Goal: Task Accomplishment & Management: Manage account settings

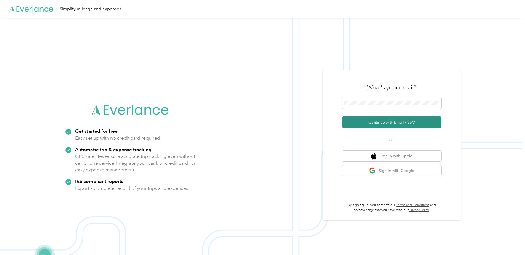
click at [377, 122] on button "Continue with Email / SSO" at bounding box center [391, 122] width 99 height 12
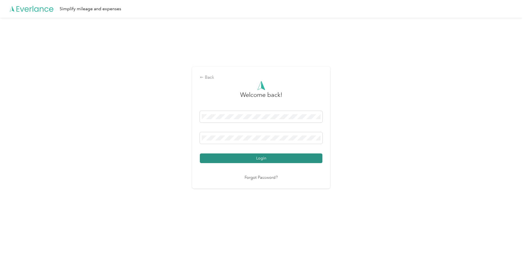
click at [265, 153] on button "Login" at bounding box center [261, 158] width 122 height 10
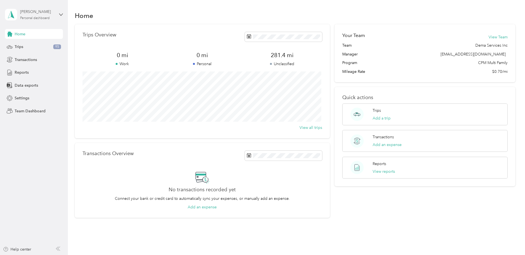
click at [41, 17] on div "Personal dashboard" at bounding box center [35, 18] width 30 height 3
click at [44, 45] on div "Team dashboard" at bounding box center [63, 46] width 108 height 10
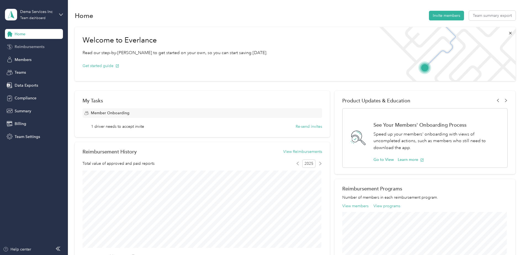
click at [43, 45] on span "Reimbursements" at bounding box center [30, 47] width 30 height 6
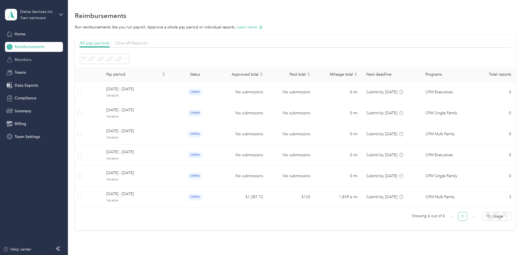
click at [28, 56] on div "Members" at bounding box center [34, 60] width 58 height 10
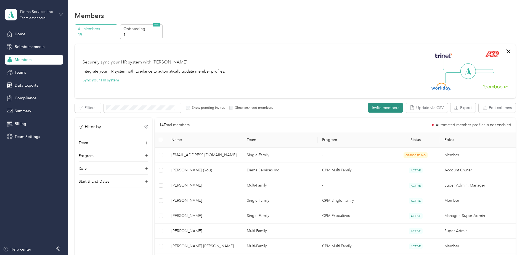
click at [392, 105] on button "Invite members" at bounding box center [385, 108] width 35 height 10
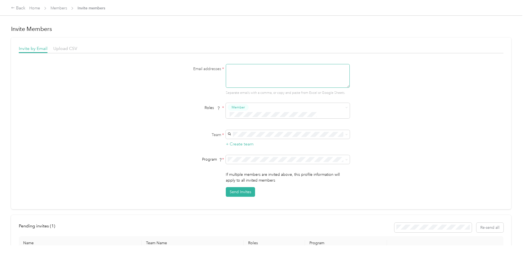
click at [240, 76] on textarea at bounding box center [288, 76] width 124 height 24
click at [232, 75] on textarea at bounding box center [288, 76] width 124 height 24
type textarea "[EMAIL_ADDRESS][DOMAIN_NAME]"
click at [254, 112] on span at bounding box center [284, 115] width 113 height 6
click at [238, 119] on li "Member" at bounding box center [287, 117] width 124 height 11
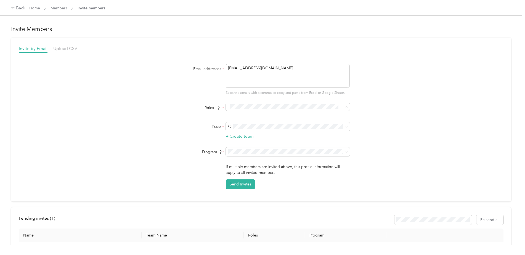
click at [236, 115] on span "Member" at bounding box center [239, 116] width 13 height 5
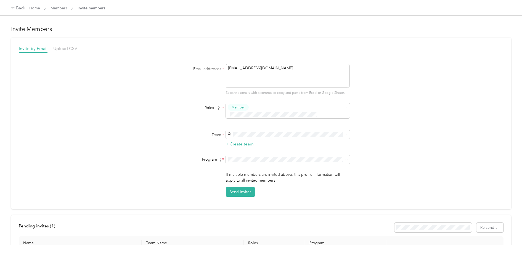
click at [248, 137] on span "Multi-Family" at bounding box center [239, 137] width 20 height 5
click at [252, 155] on span at bounding box center [288, 159] width 124 height 9
click at [246, 170] on span "CPM Single Family (CPM)" at bounding box center [251, 170] width 44 height 5
click at [246, 180] on span "CPM Multi Family (CPM)" at bounding box center [249, 180] width 41 height 5
click at [235, 187] on button "Send Invites" at bounding box center [240, 192] width 29 height 10
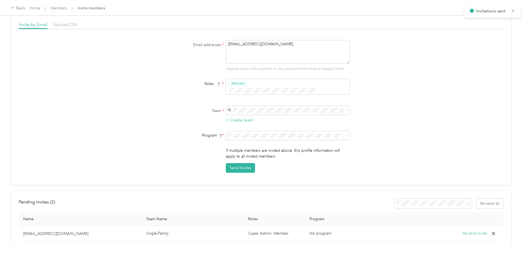
scroll to position [75, 0]
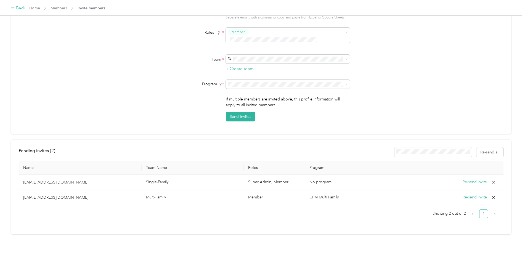
click at [22, 11] on div "Back" at bounding box center [18, 8] width 14 height 7
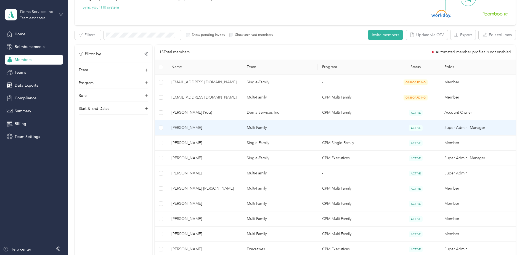
scroll to position [83, 0]
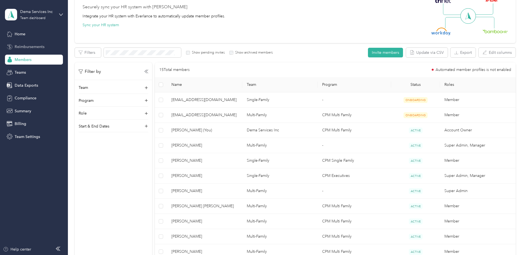
click at [43, 48] on span "Reimbursements" at bounding box center [30, 47] width 30 height 6
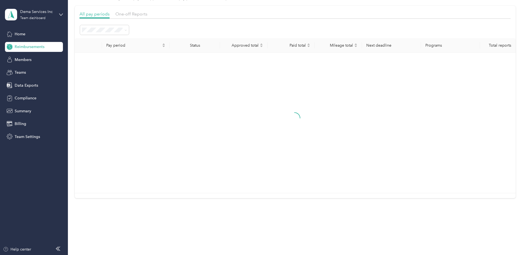
scroll to position [32, 0]
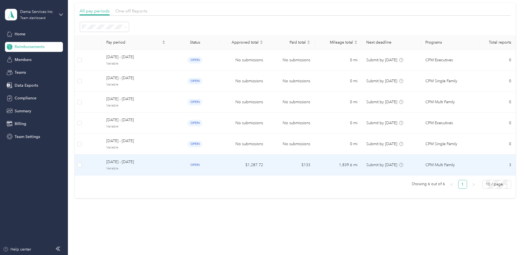
click at [179, 164] on div "open" at bounding box center [194, 165] width 41 height 6
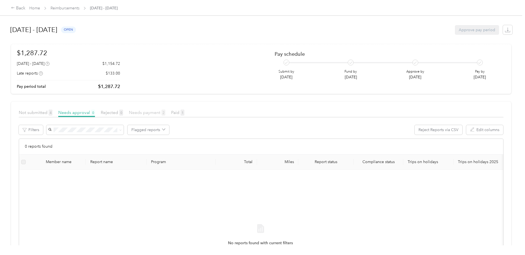
click at [140, 111] on span "Needs payment 2" at bounding box center [147, 112] width 36 height 5
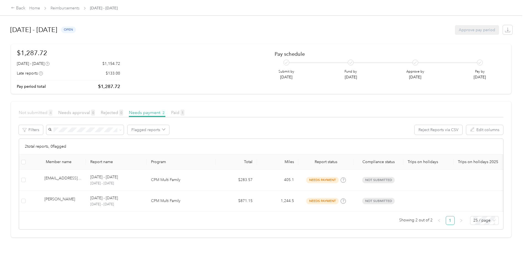
click at [49, 113] on span "4" at bounding box center [51, 113] width 4 height 6
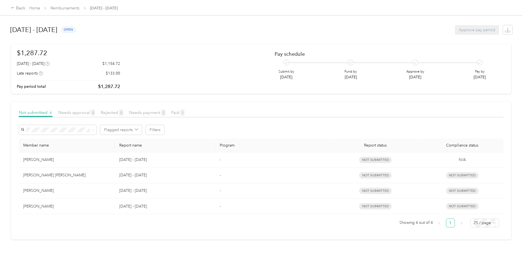
click at [154, 108] on article "Not submitted 4 Needs approval 0 Rejected 0 Needs payment 2 Paid 1 Flagged repo…" at bounding box center [261, 171] width 500 height 138
click at [151, 113] on span "Needs payment 2" at bounding box center [147, 112] width 36 height 5
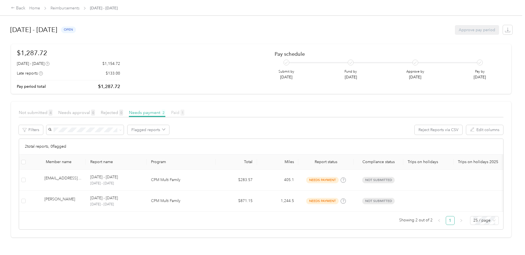
click at [175, 111] on span "Paid 1" at bounding box center [177, 112] width 13 height 5
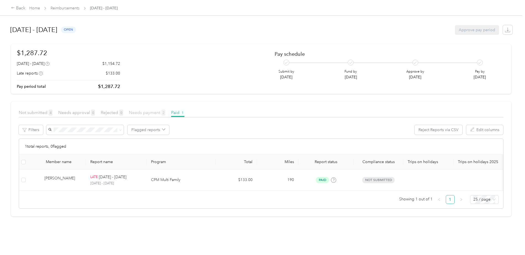
click at [152, 114] on span "Needs payment 2" at bounding box center [147, 112] width 36 height 5
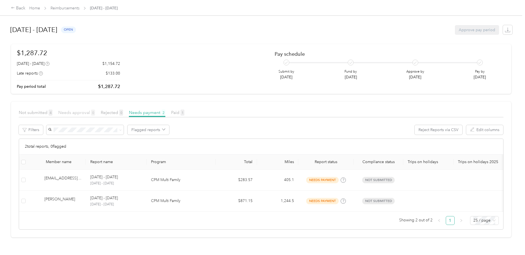
click at [69, 113] on span "Needs approval 0" at bounding box center [76, 112] width 37 height 5
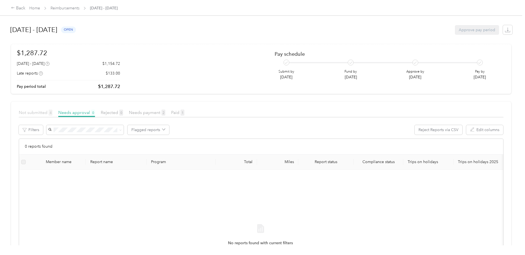
click at [52, 113] on span "4" at bounding box center [51, 113] width 4 height 6
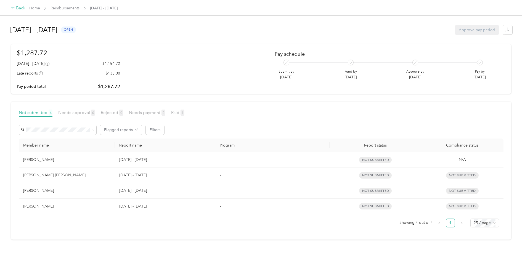
click at [21, 5] on div "Back" at bounding box center [18, 8] width 14 height 7
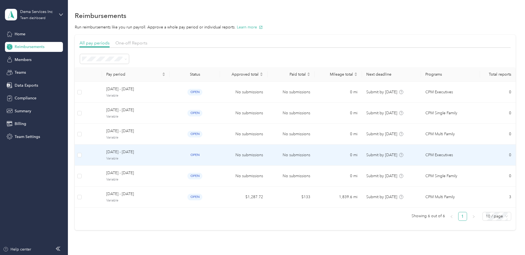
click at [129, 164] on td "[DATE] - [DATE] Variable" at bounding box center [136, 155] width 68 height 21
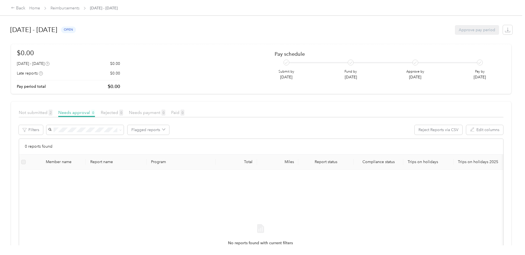
click at [48, 108] on article "Not submitted 2 Needs approval 0 Rejected 0 Needs payment 0 Paid 0 Filters Flag…" at bounding box center [261, 210] width 500 height 217
click at [47, 110] on div "Not submitted 2" at bounding box center [36, 112] width 34 height 7
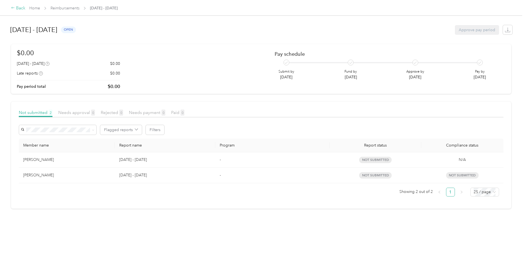
click at [22, 10] on div "Back" at bounding box center [18, 8] width 14 height 7
